Goal: Task Accomplishment & Management: Manage account settings

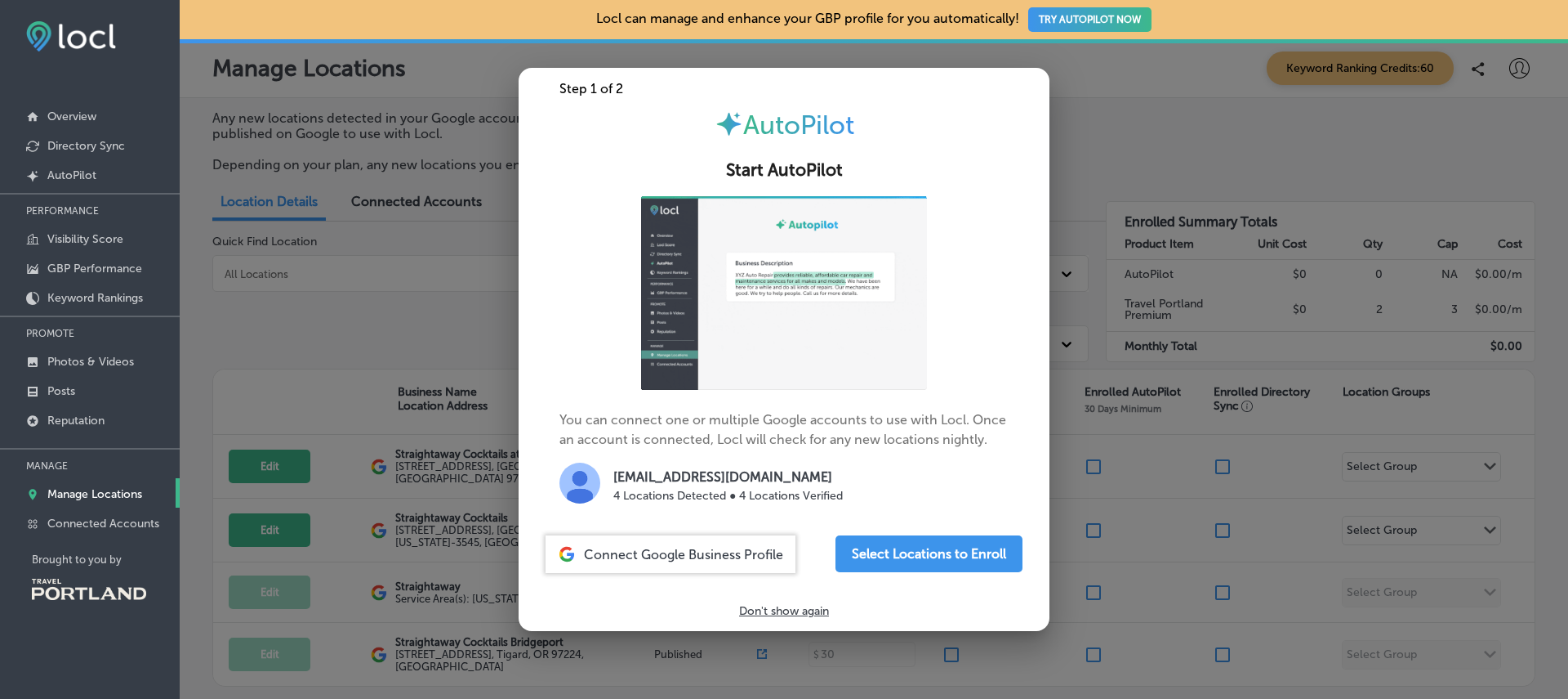
click at [772, 611] on p "Don't show again" at bounding box center [784, 610] width 90 height 14
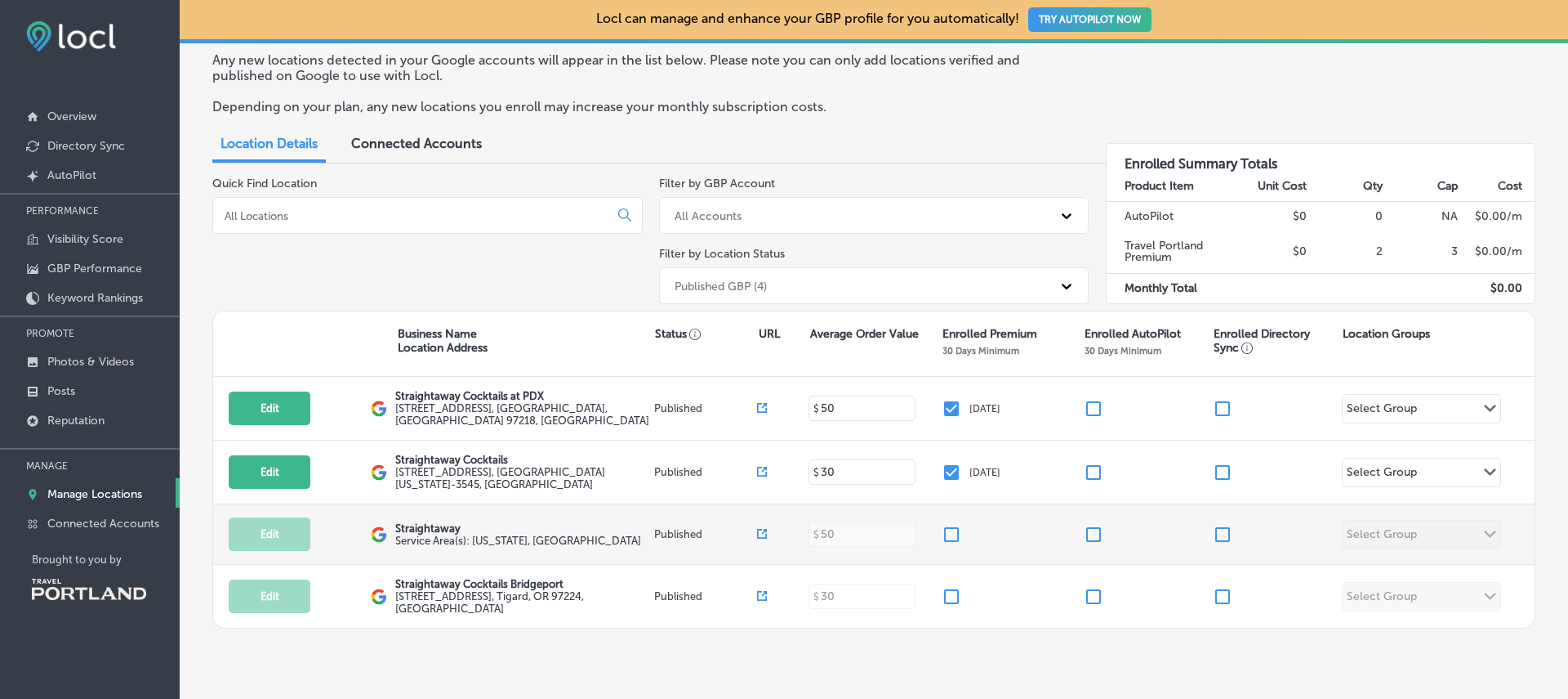
scroll to position [65, 0]
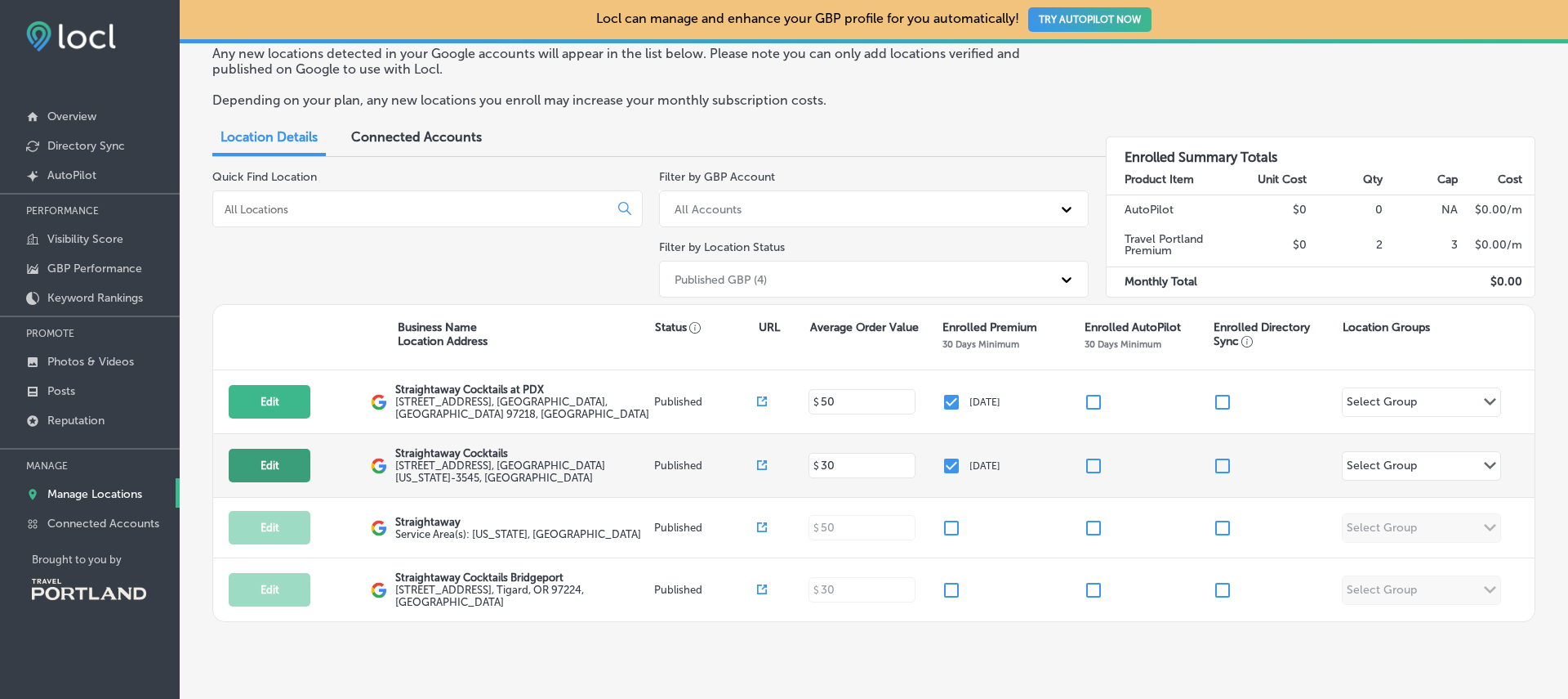
click at [288, 465] on button "Edit" at bounding box center [270, 465] width 81 height 33
select select "US"
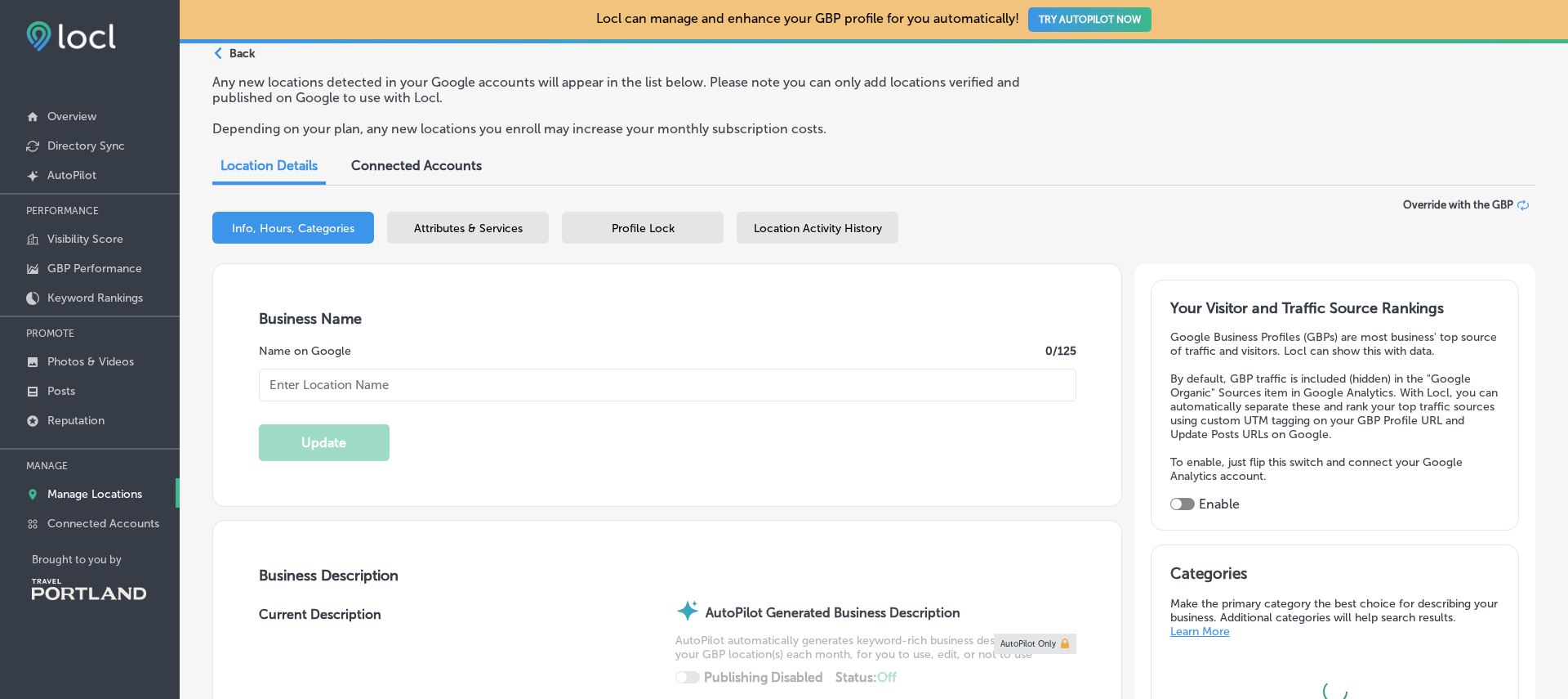
type input "[EMAIL_ADDRESS][DOMAIN_NAME]"
type input "[URL][DOMAIN_NAME]"
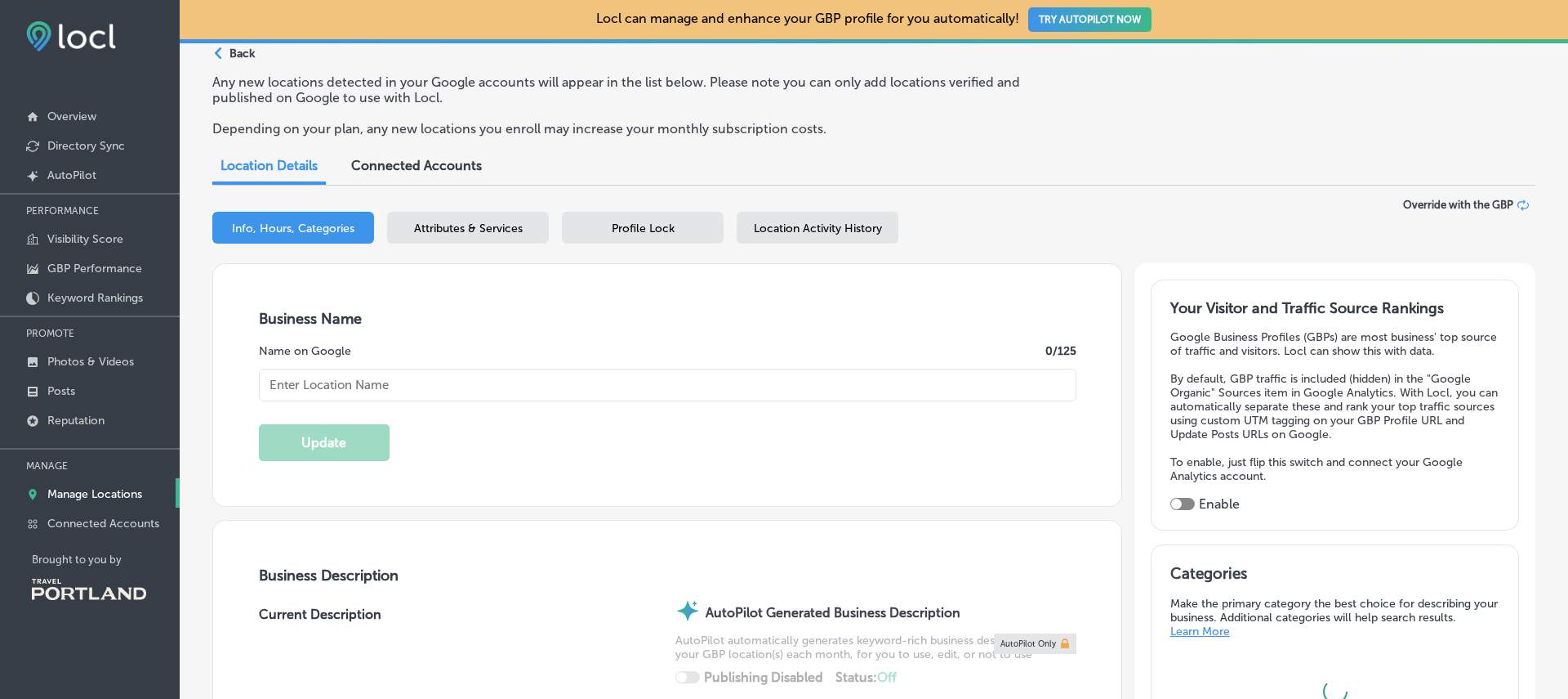
type input "[PHONE_NUMBER]"
type input "[STREET_ADDRESS]"
type input "[GEOGRAPHIC_DATA]"
type input "97214-3545"
type input "US"
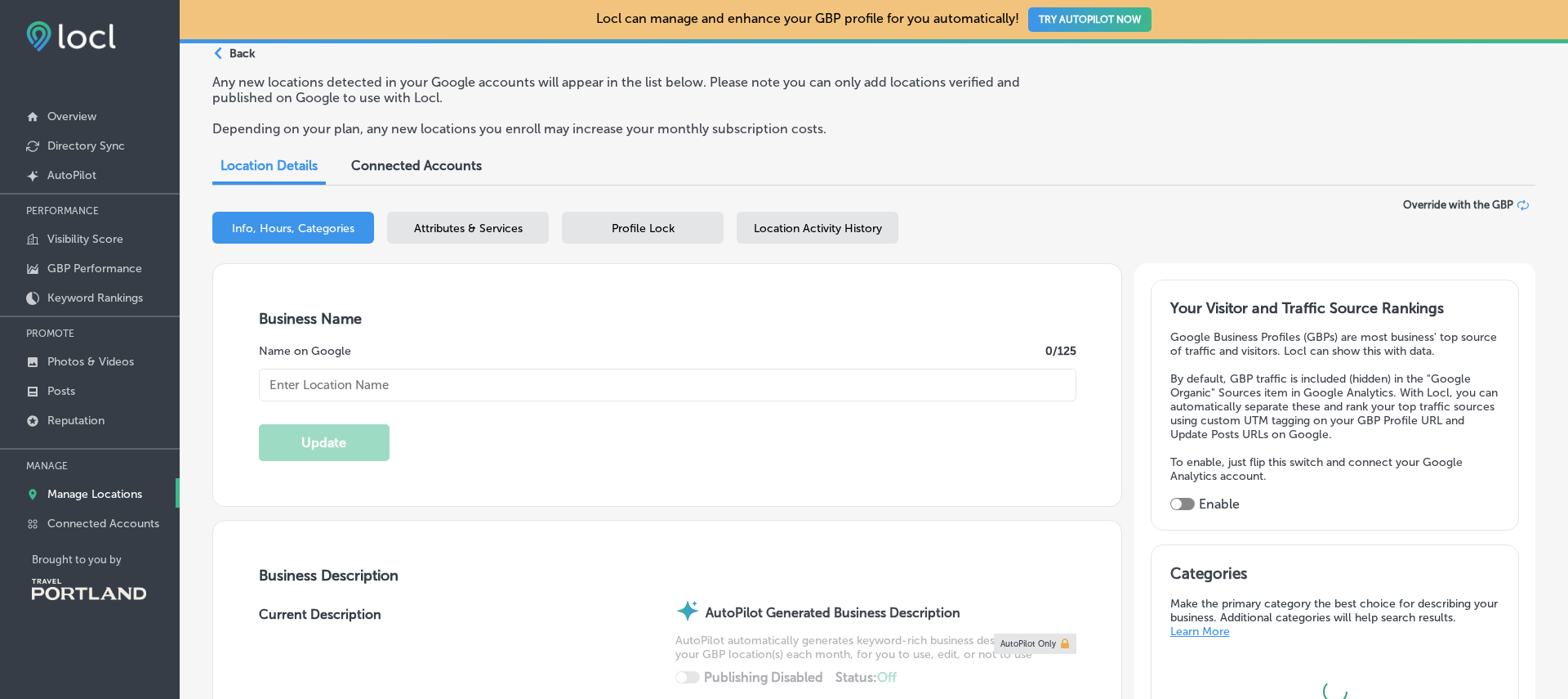
type input "Straightaway Cocktails"
type textarea "Meticulously crafted cocktails, ready for any occasion. Our drinks pay respect …"
checkbox input "true"
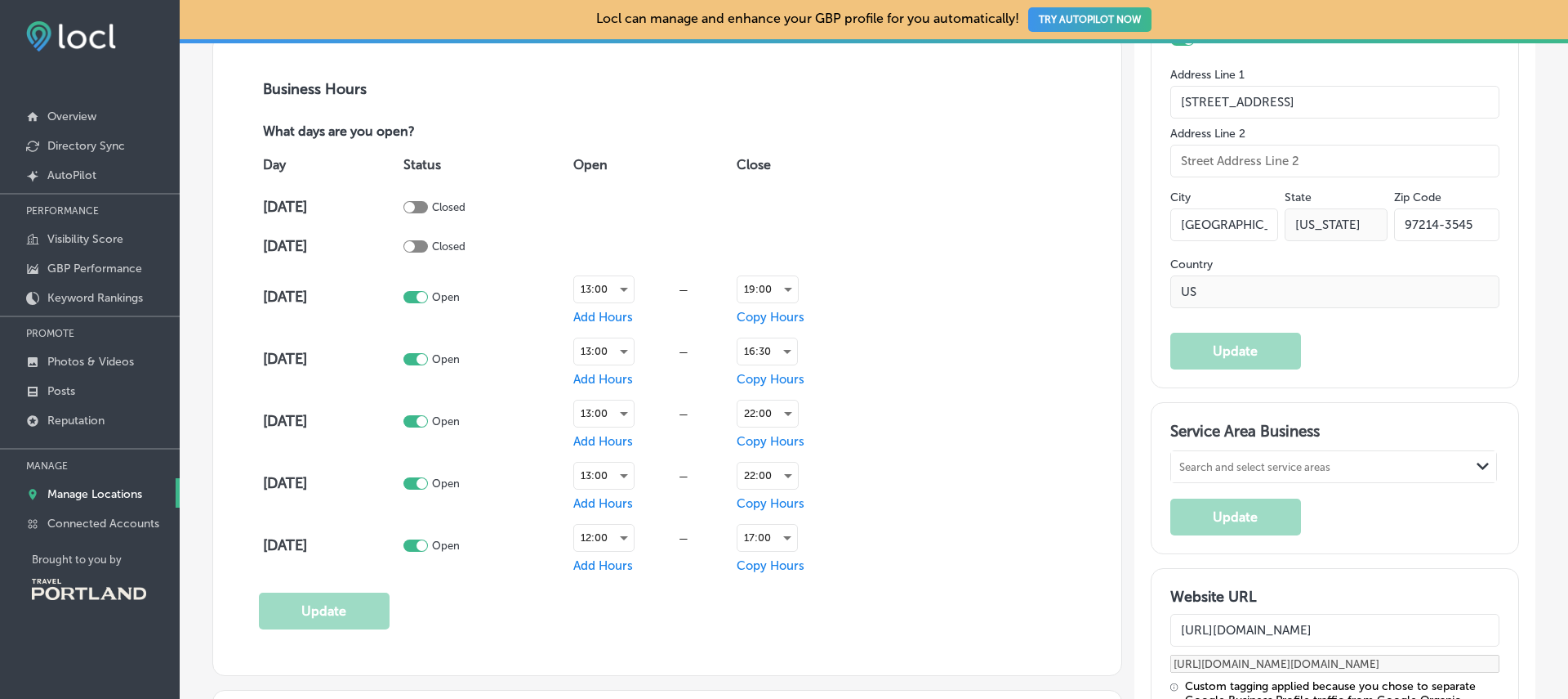
scroll to position [1128, 0]
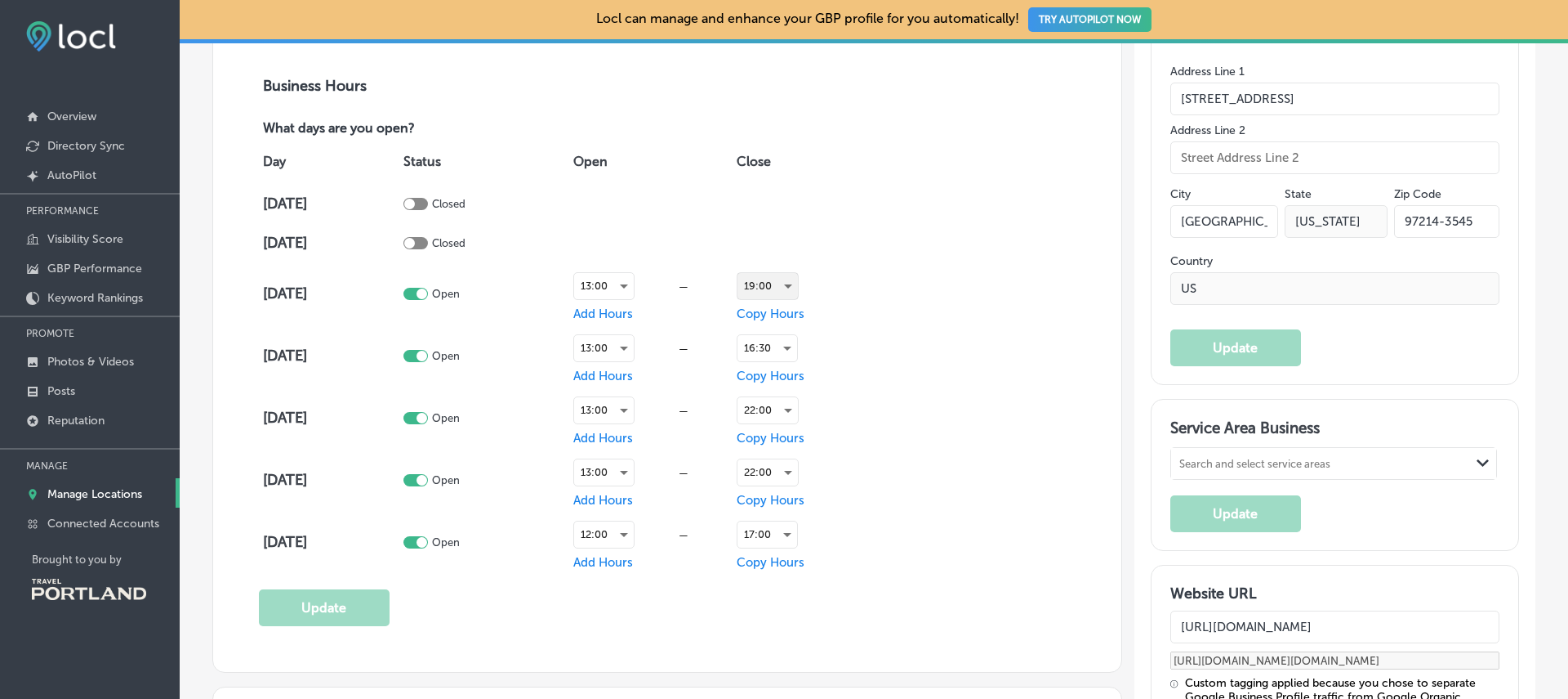
click at [755, 295] on div "19:00" at bounding box center [767, 286] width 61 height 26
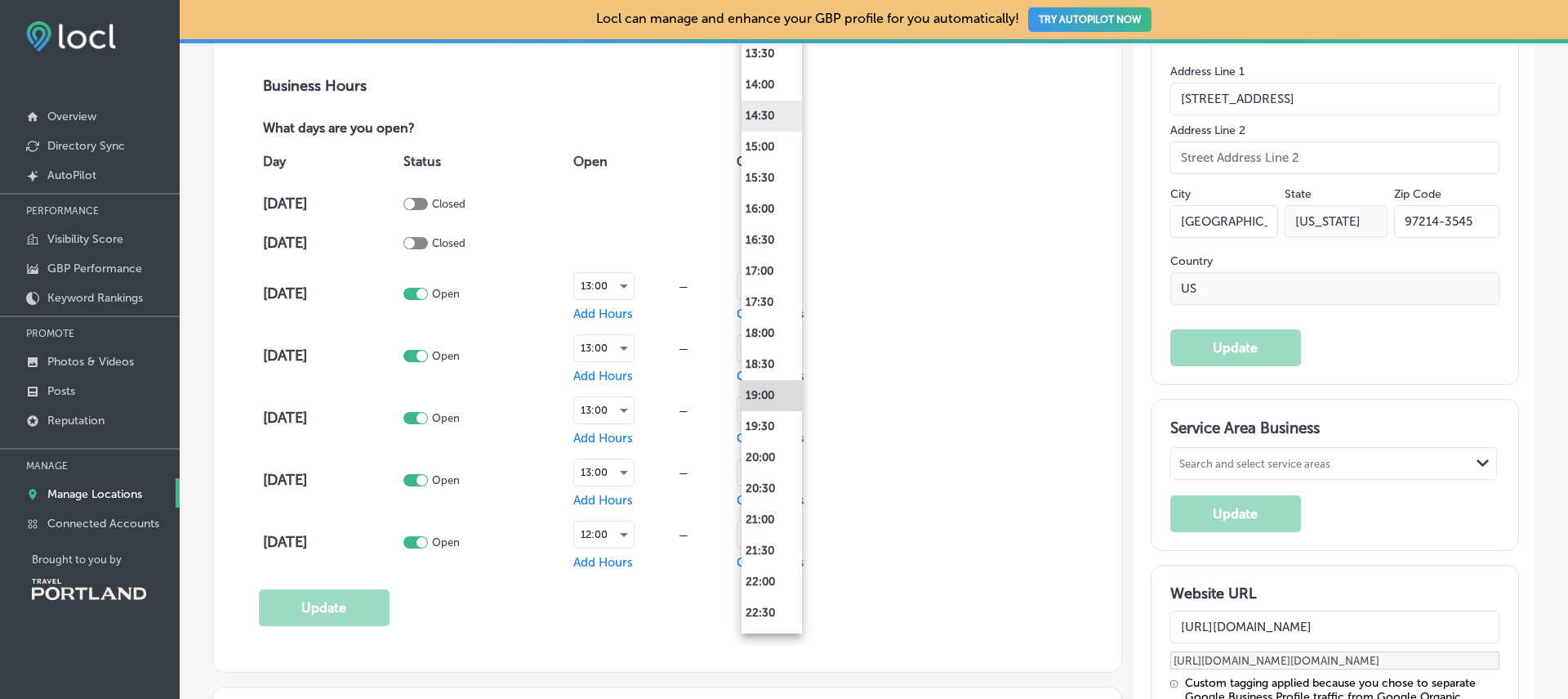
scroll to position [846, 0]
click at [770, 117] on li "14:30" at bounding box center [772, 114] width 61 height 31
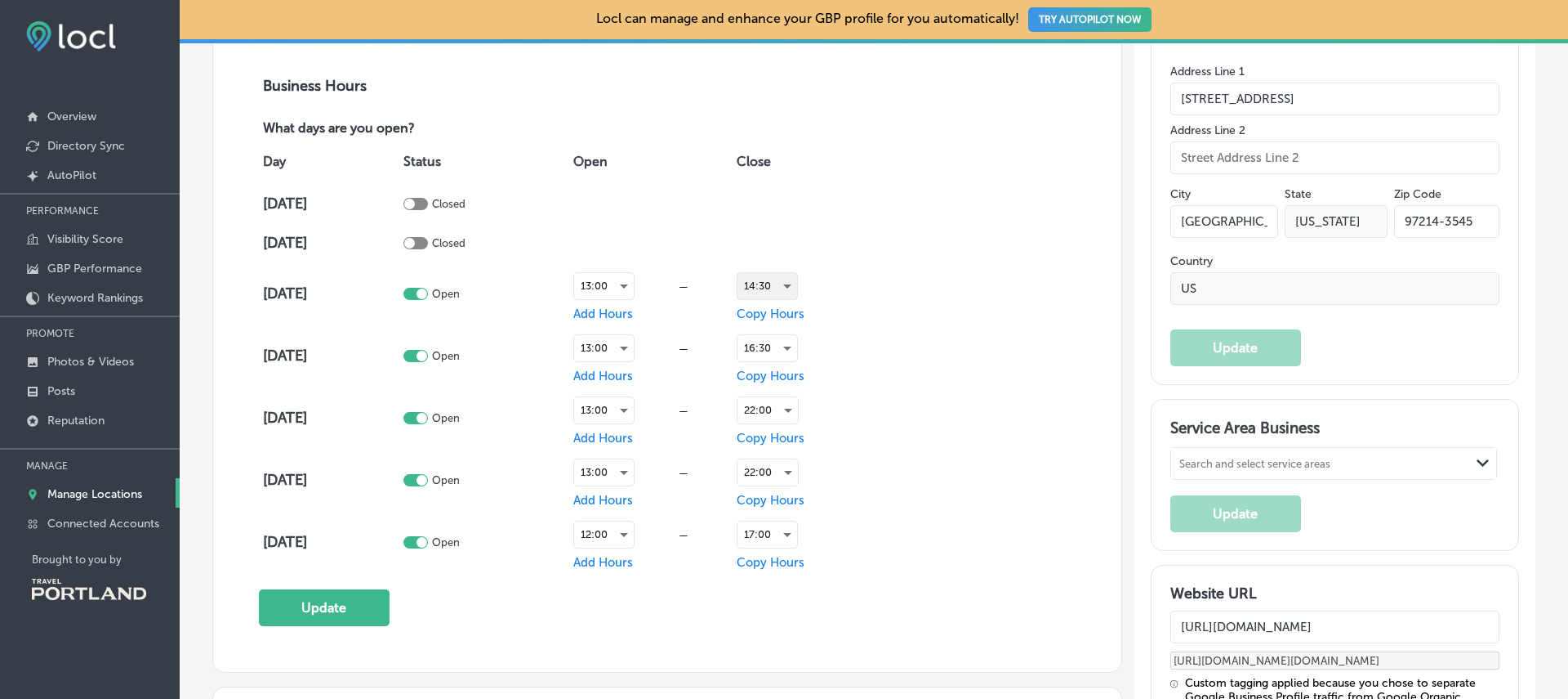
click at [758, 279] on div "14:30" at bounding box center [767, 286] width 60 height 26
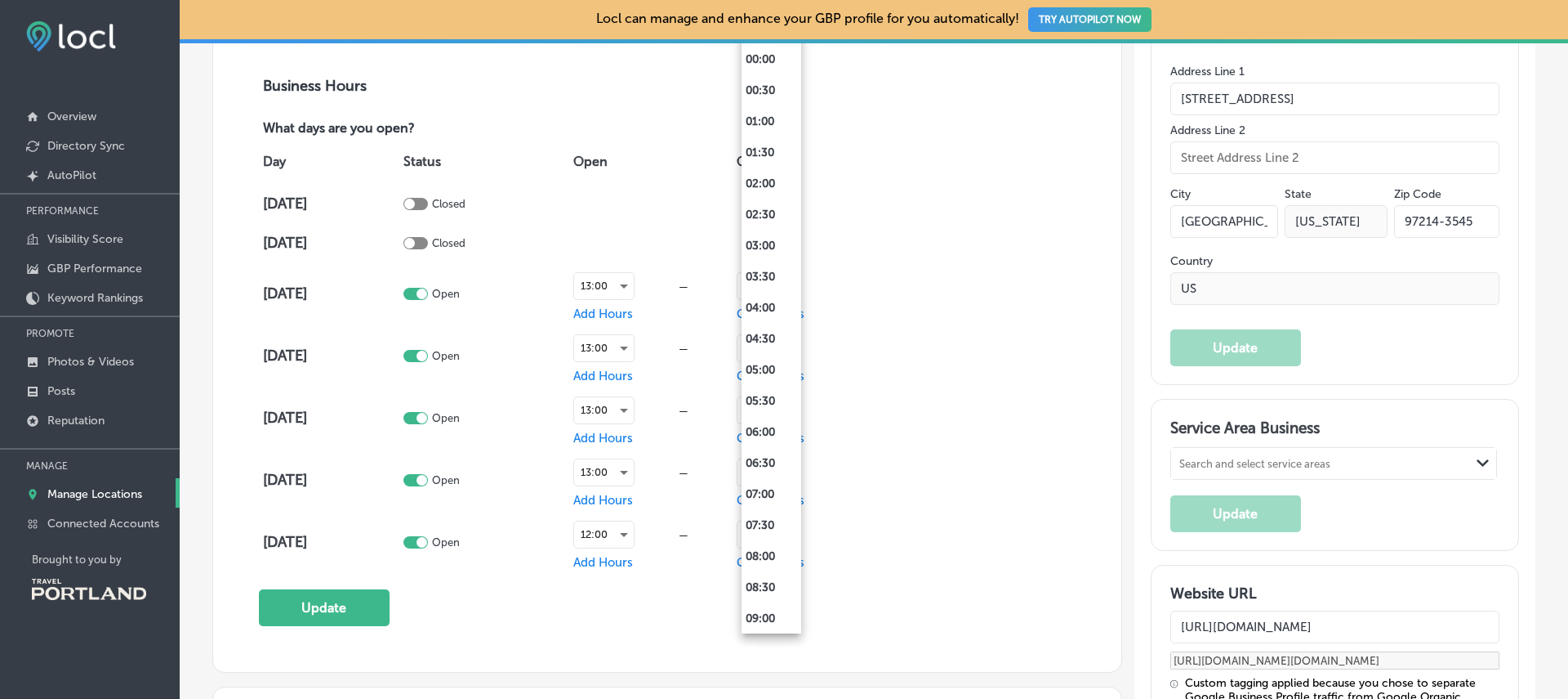
scroll to position [638, 0]
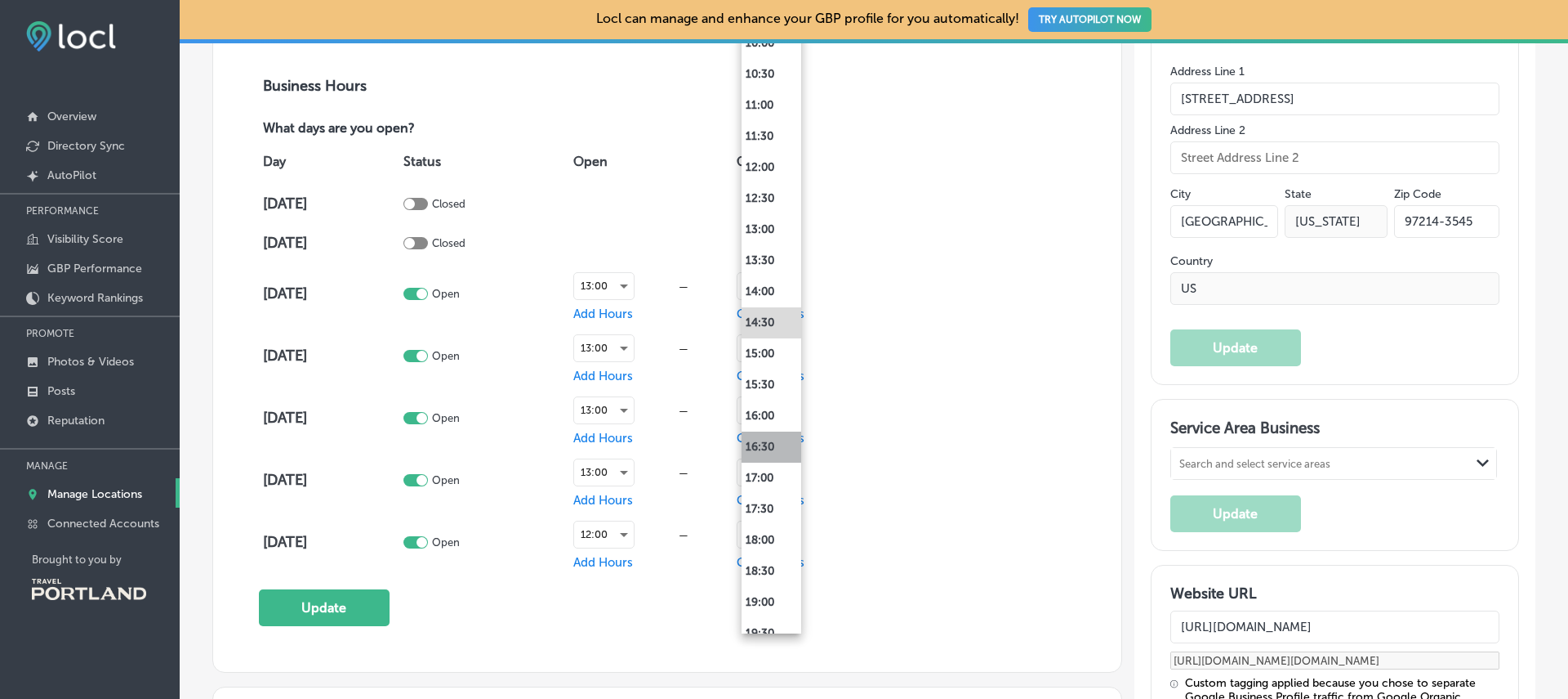
click at [747, 437] on li "16:30" at bounding box center [772, 447] width 60 height 31
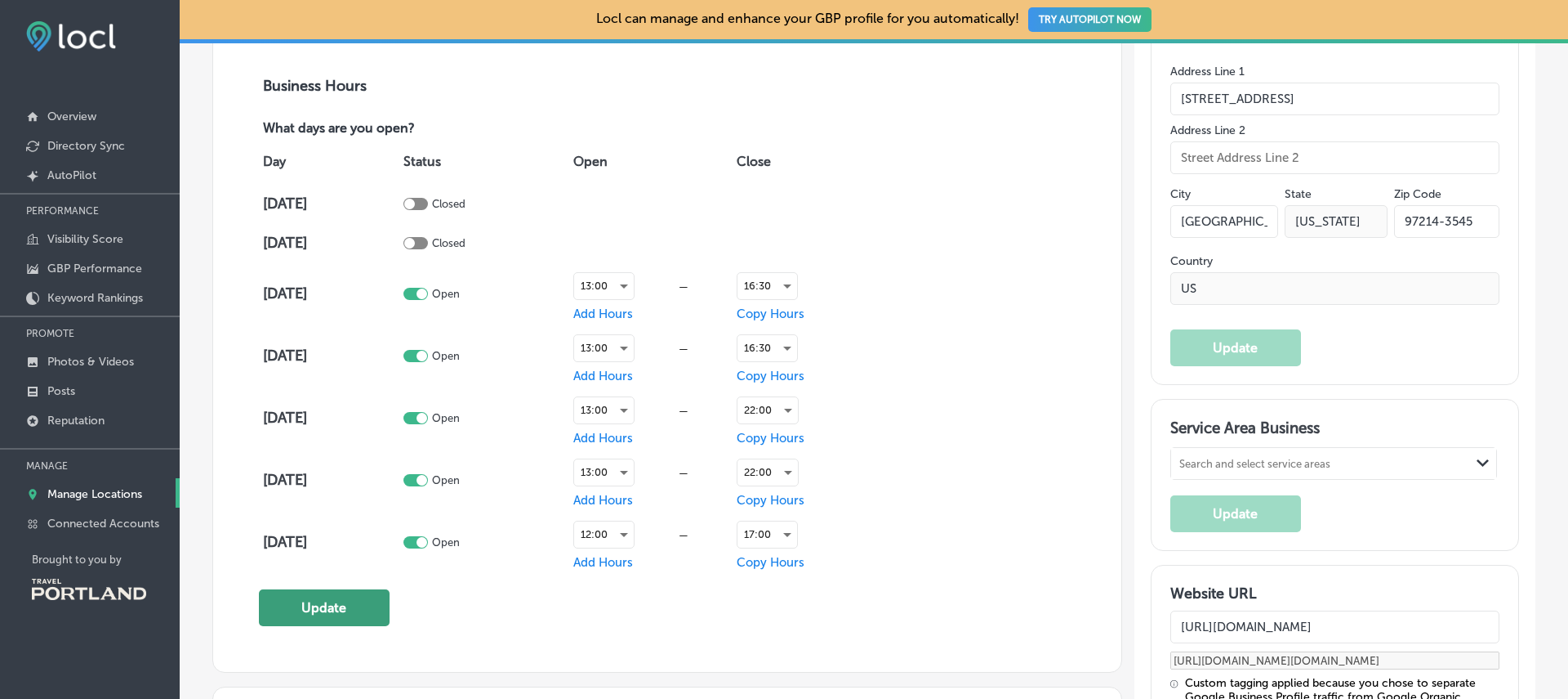
click at [326, 598] on button "Update" at bounding box center [324, 608] width 130 height 37
